Goal: Task Accomplishment & Management: Manage account settings

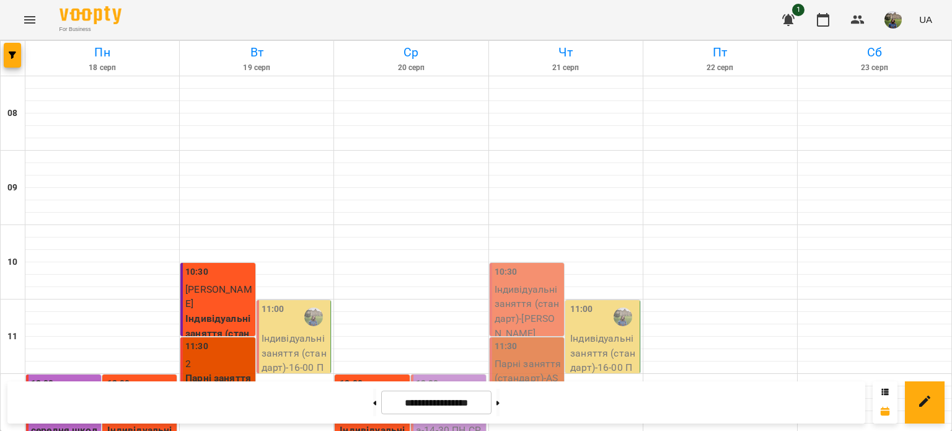
scroll to position [228, 0]
click at [288, 331] on p "Індивідуальні заняття (стандарт) - 16-00 ПТ AS2 інд Дон" at bounding box center [295, 360] width 67 height 58
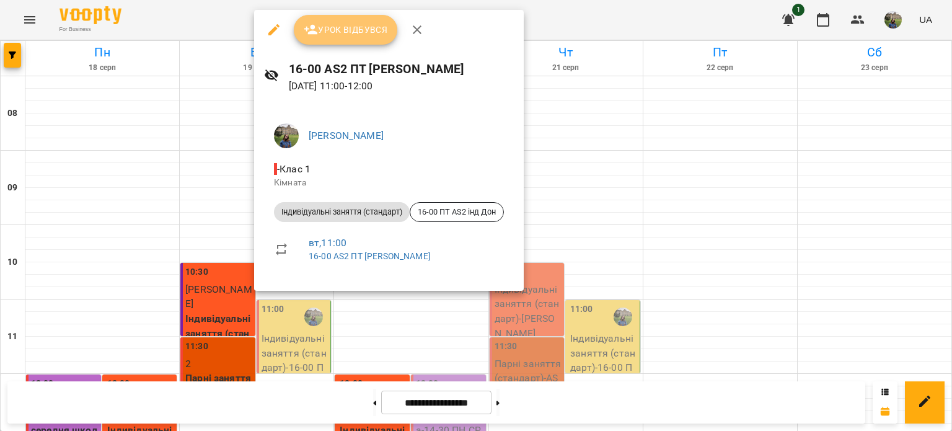
click at [342, 32] on span "Урок відбувся" at bounding box center [346, 29] width 84 height 15
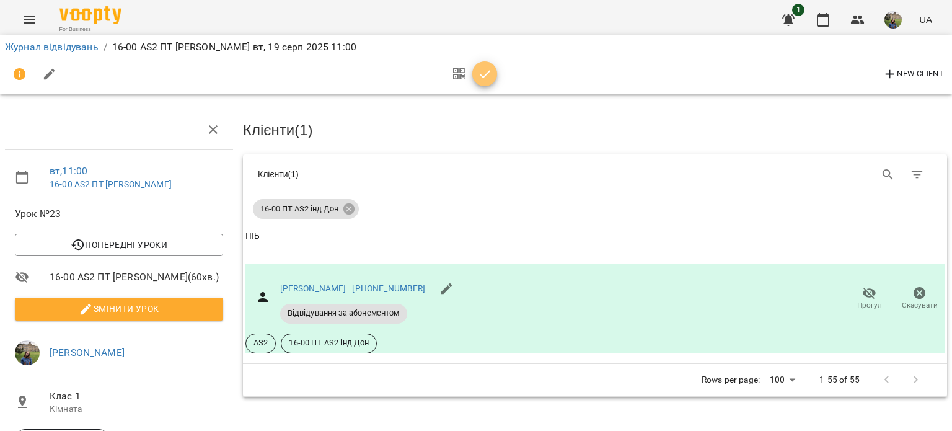
click at [493, 79] on span "button" at bounding box center [485, 74] width 25 height 15
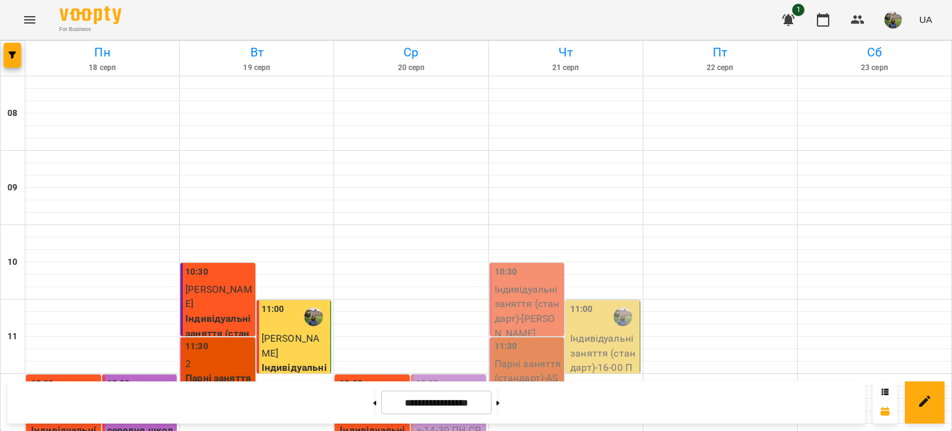
scroll to position [593, 0]
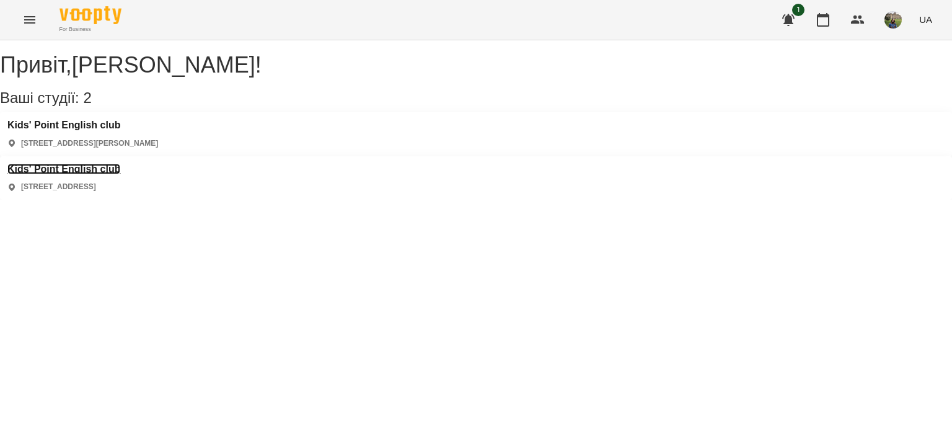
click at [120, 164] on h3 "Kids' Point English club" at bounding box center [63, 169] width 113 height 11
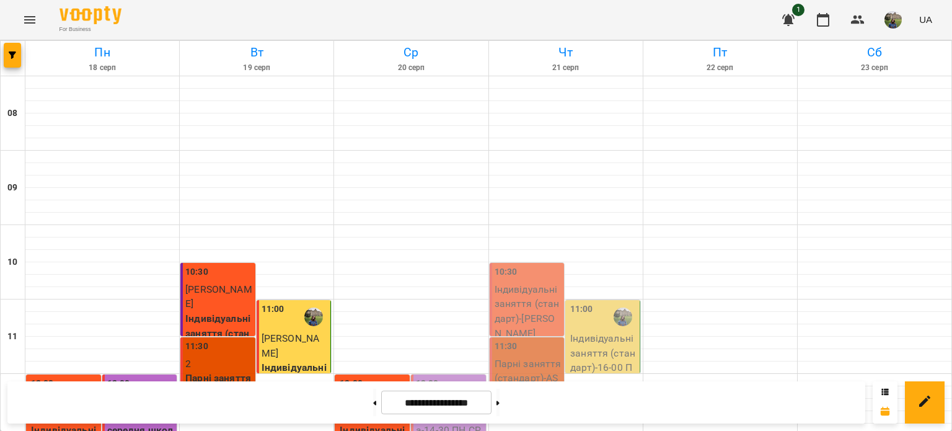
scroll to position [593, 0]
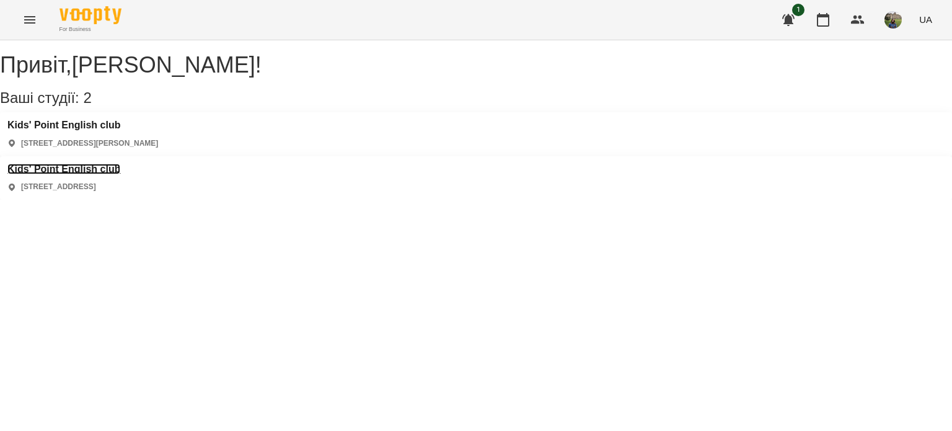
click at [120, 164] on h3 "Kids' Point English club" at bounding box center [63, 169] width 113 height 11
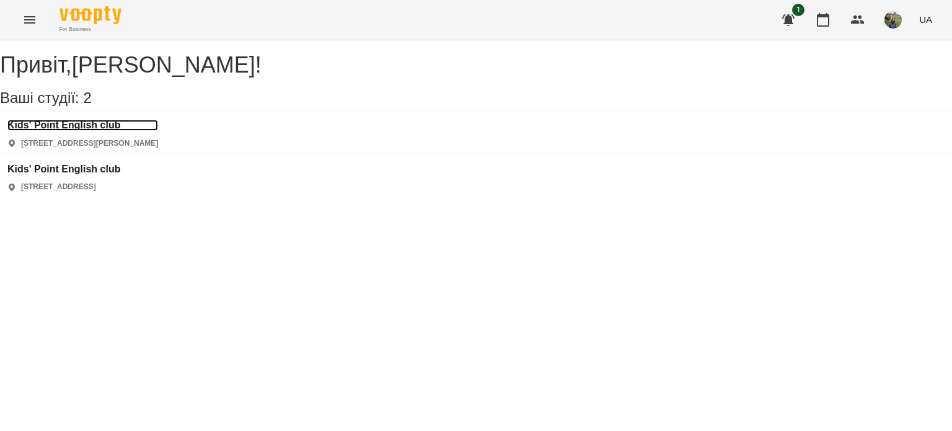
click at [106, 131] on h3 "Kids' Point English club" at bounding box center [82, 125] width 151 height 11
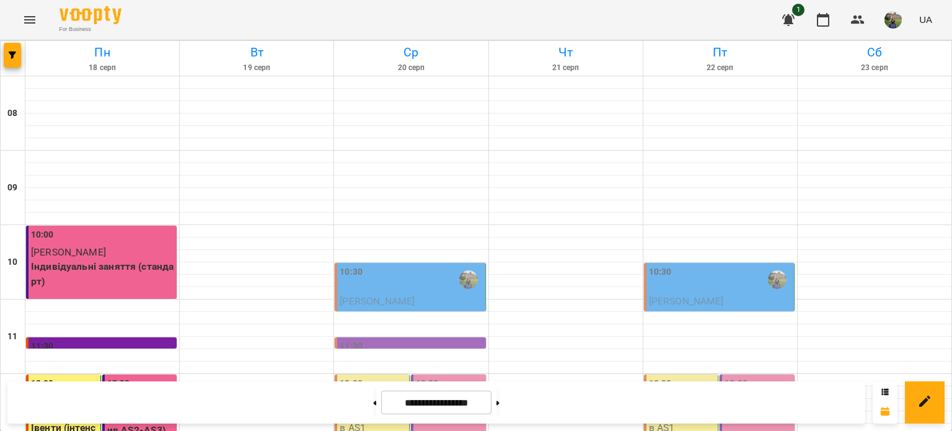
scroll to position [593, 0]
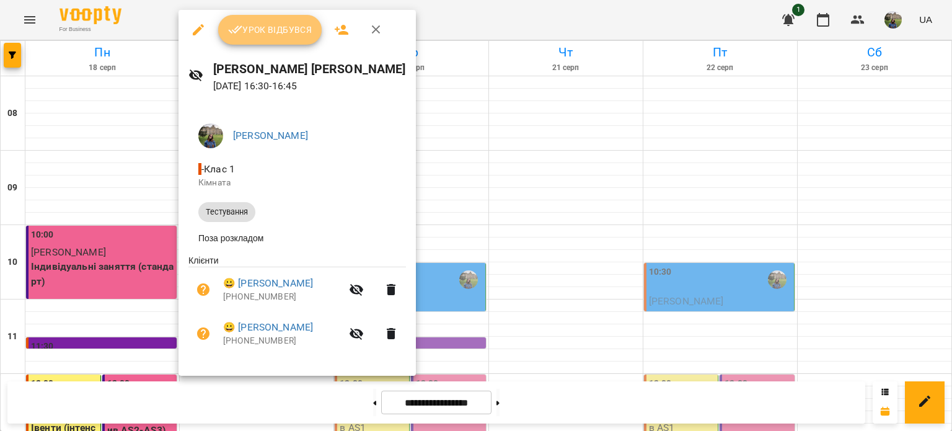
click at [269, 30] on span "Урок відбувся" at bounding box center [270, 29] width 84 height 15
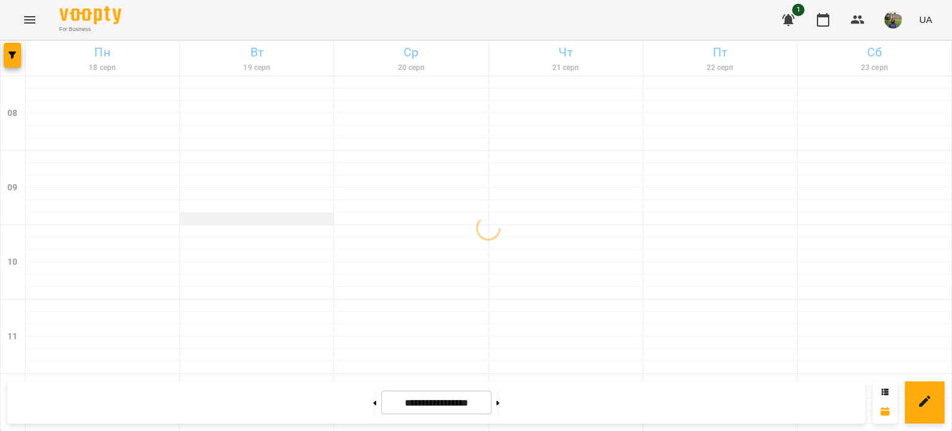
scroll to position [593, 0]
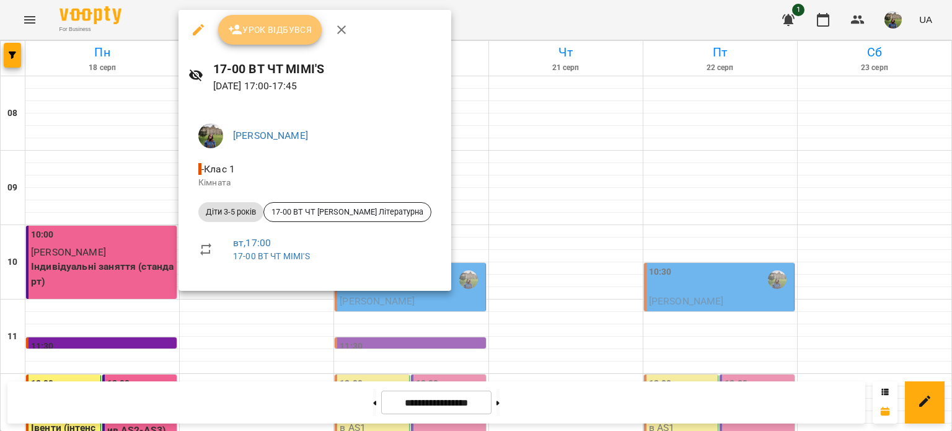
click at [285, 25] on span "Урок відбувся" at bounding box center [270, 29] width 84 height 15
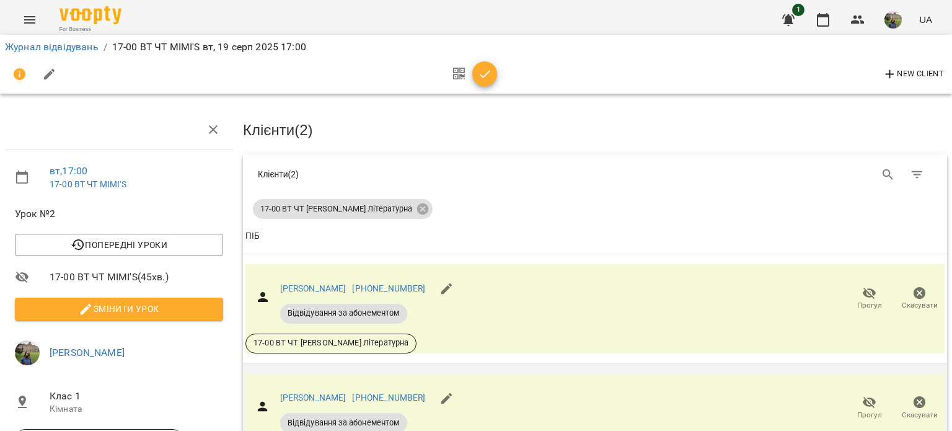
scroll to position [106, 0]
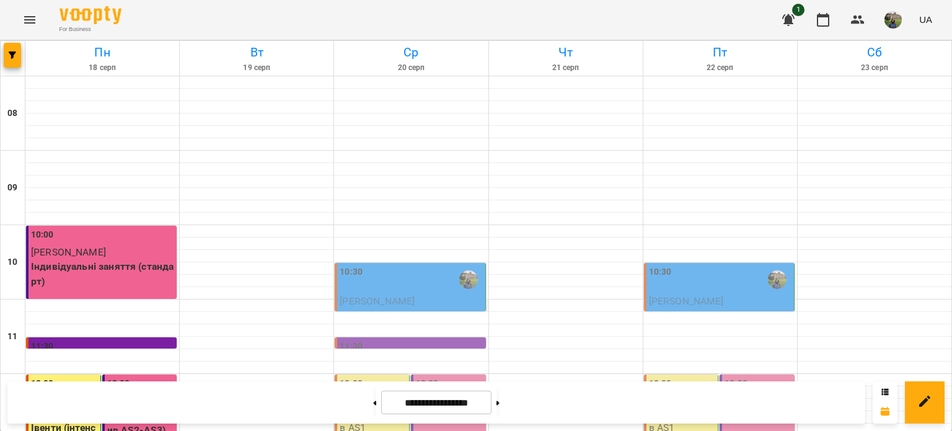
scroll to position [593, 0]
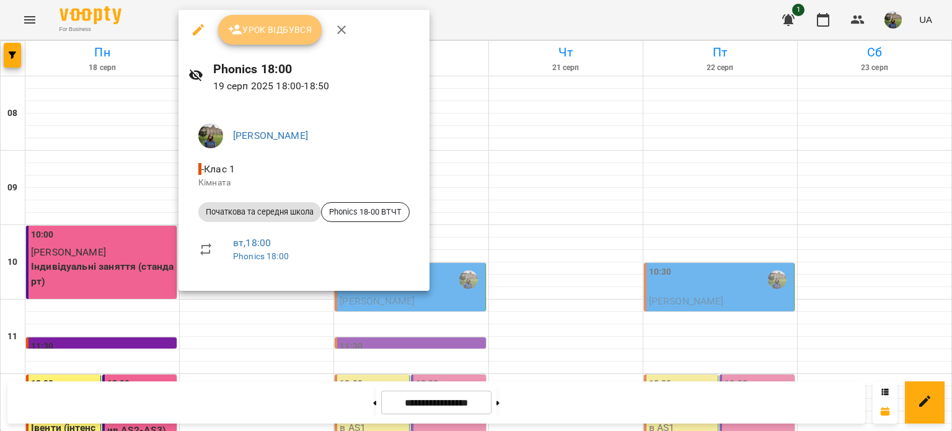
click at [263, 28] on span "Урок відбувся" at bounding box center [270, 29] width 84 height 15
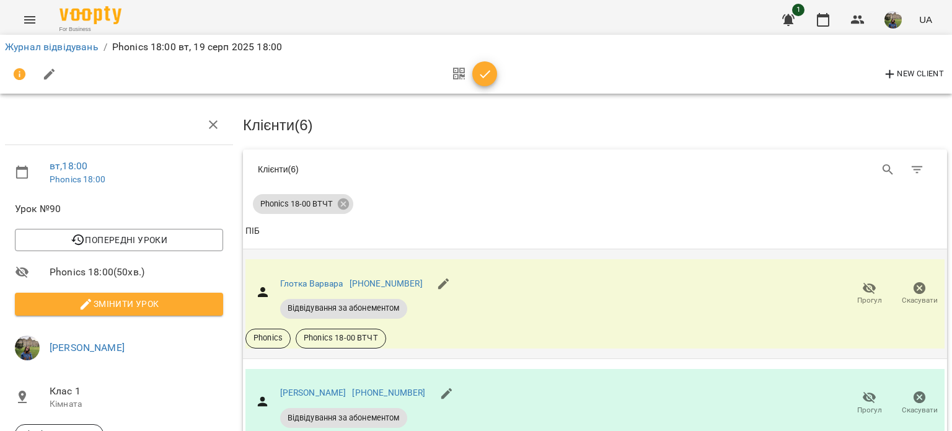
scroll to position [401, 0]
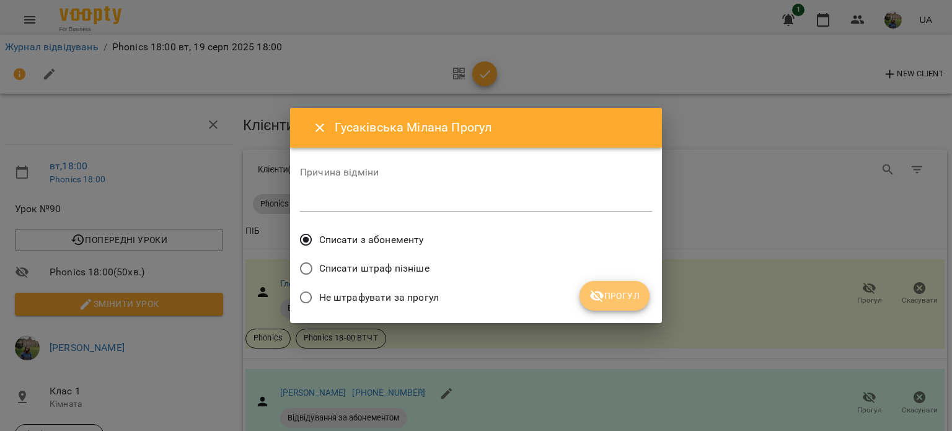
click at [608, 299] on span "Прогул" at bounding box center [615, 295] width 50 height 15
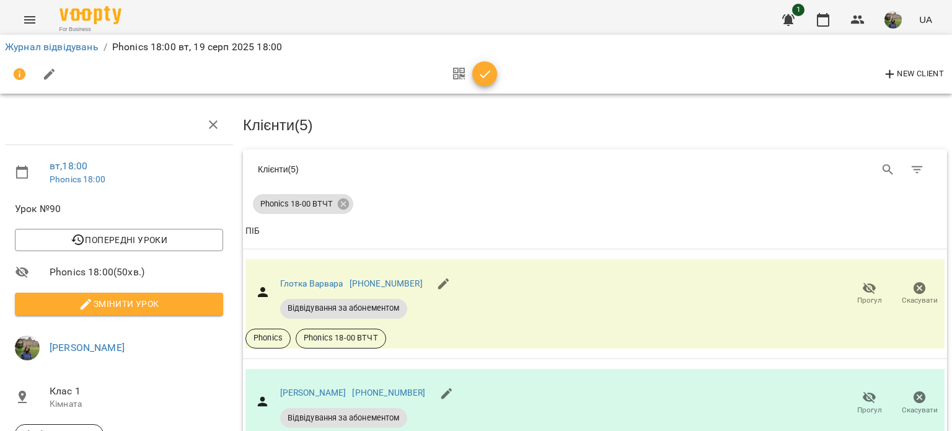
scroll to position [263, 0]
click at [858, 405] on span "Прогул" at bounding box center [870, 410] width 25 height 11
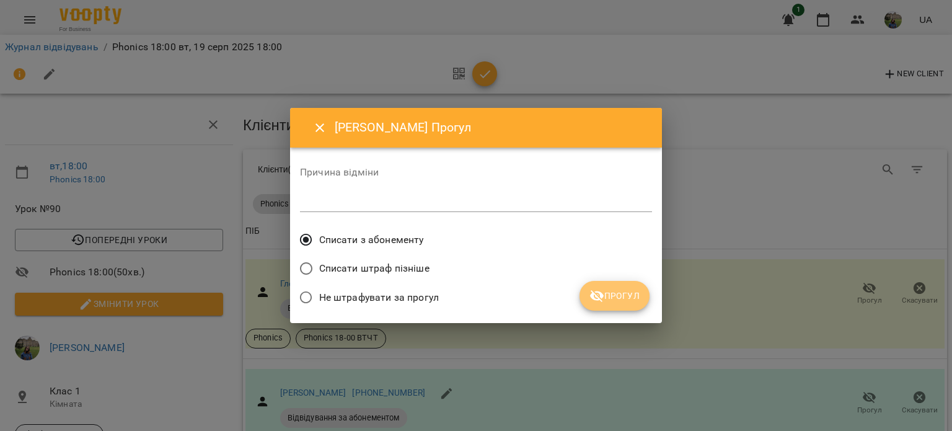
click at [647, 301] on button "Прогул" at bounding box center [615, 296] width 70 height 30
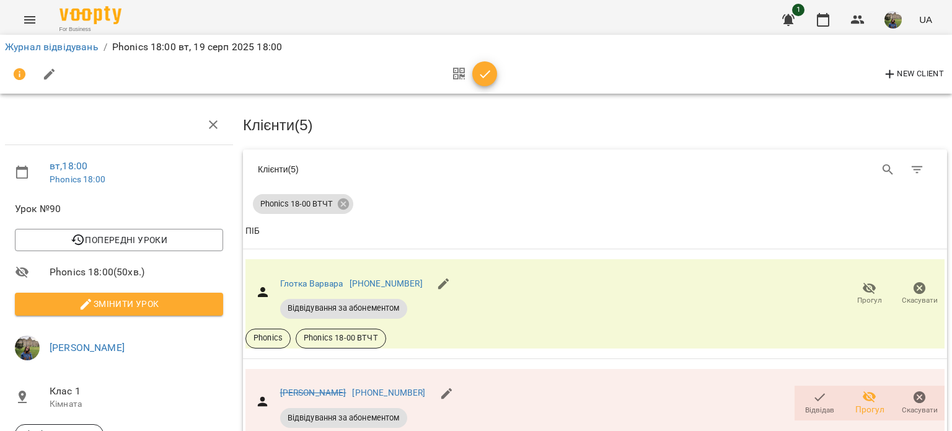
scroll to position [529, 0]
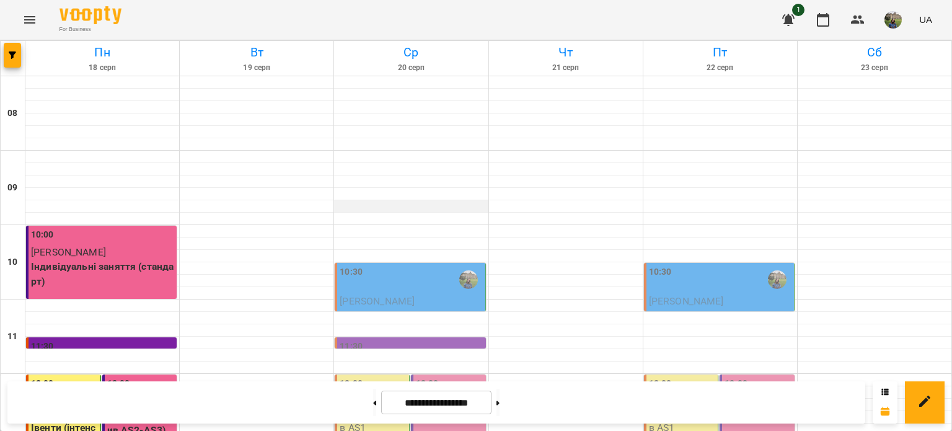
scroll to position [593, 0]
